Goal: Information Seeking & Learning: Learn about a topic

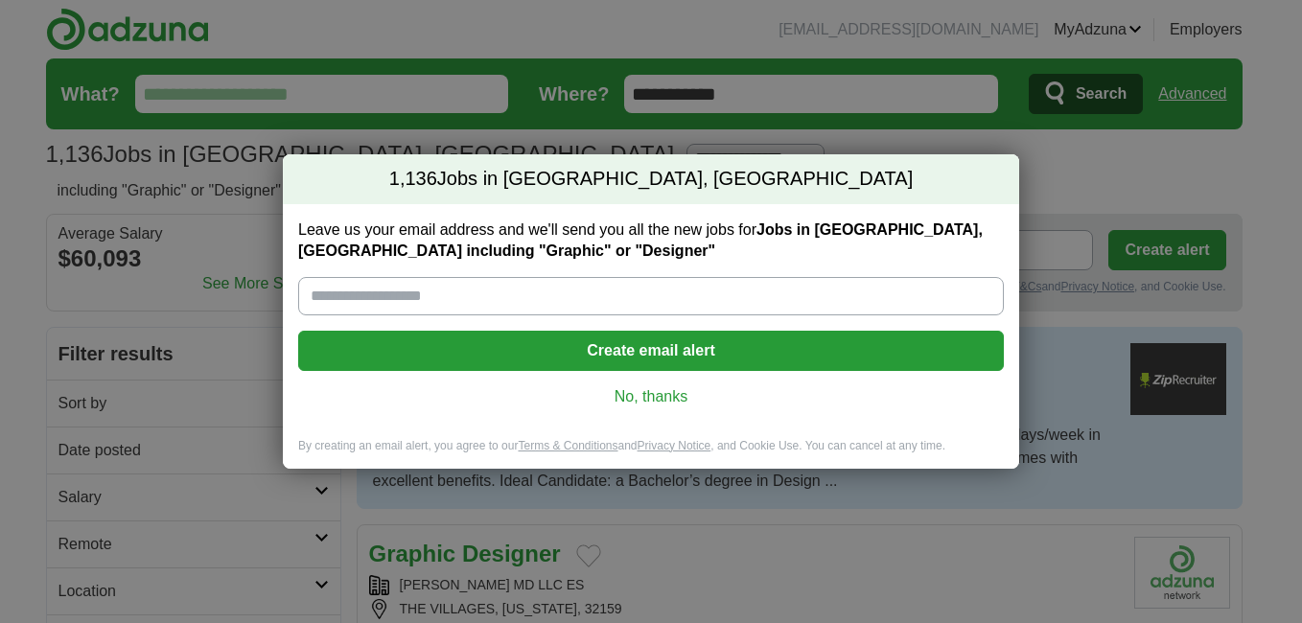
click at [662, 402] on link "No, thanks" at bounding box center [650, 396] width 675 height 21
